Goal: Task Accomplishment & Management: Use online tool/utility

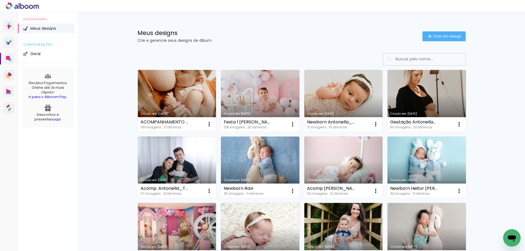
click at [173, 93] on link "Criado em [DATE]" at bounding box center [177, 101] width 78 height 62
